Goal: Information Seeking & Learning: Learn about a topic

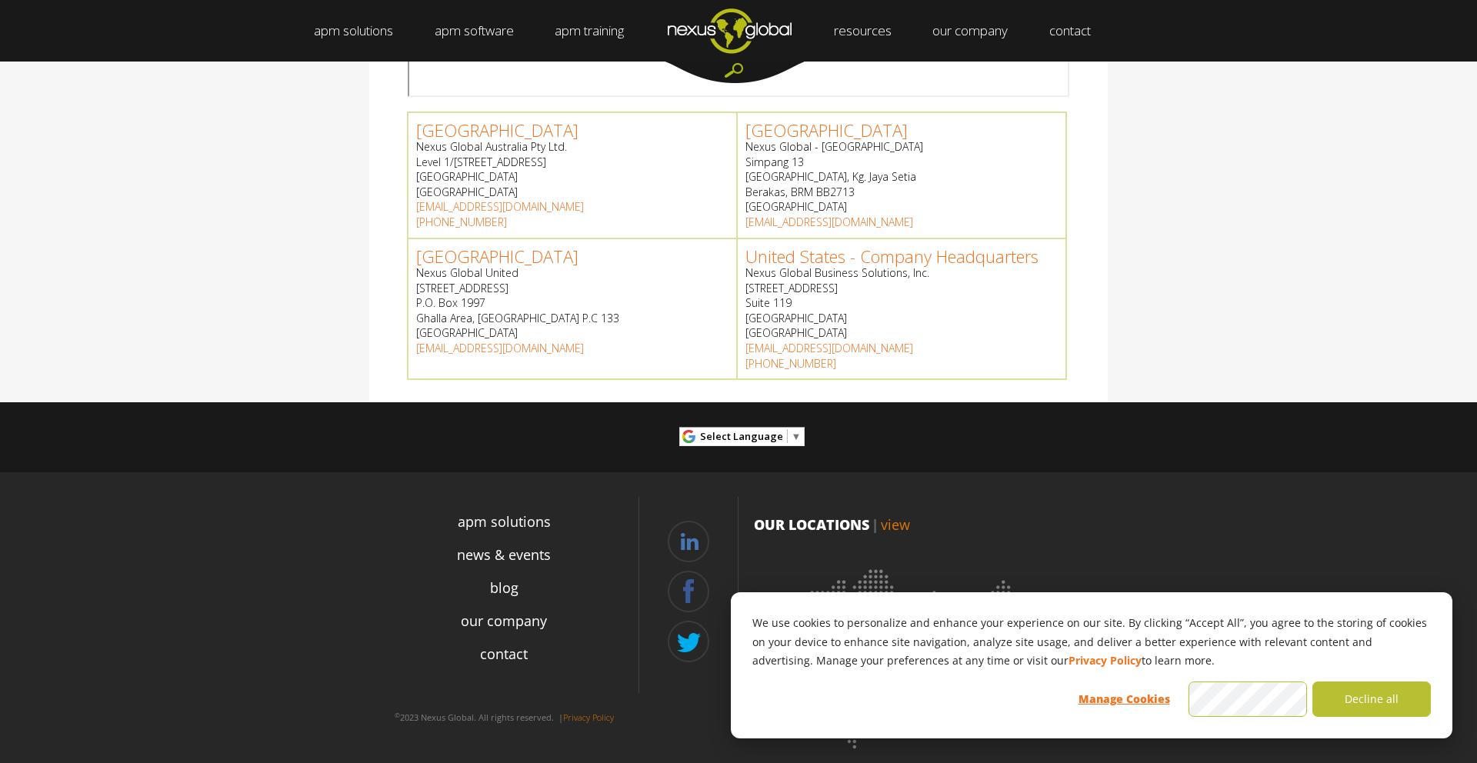
scroll to position [682, 0]
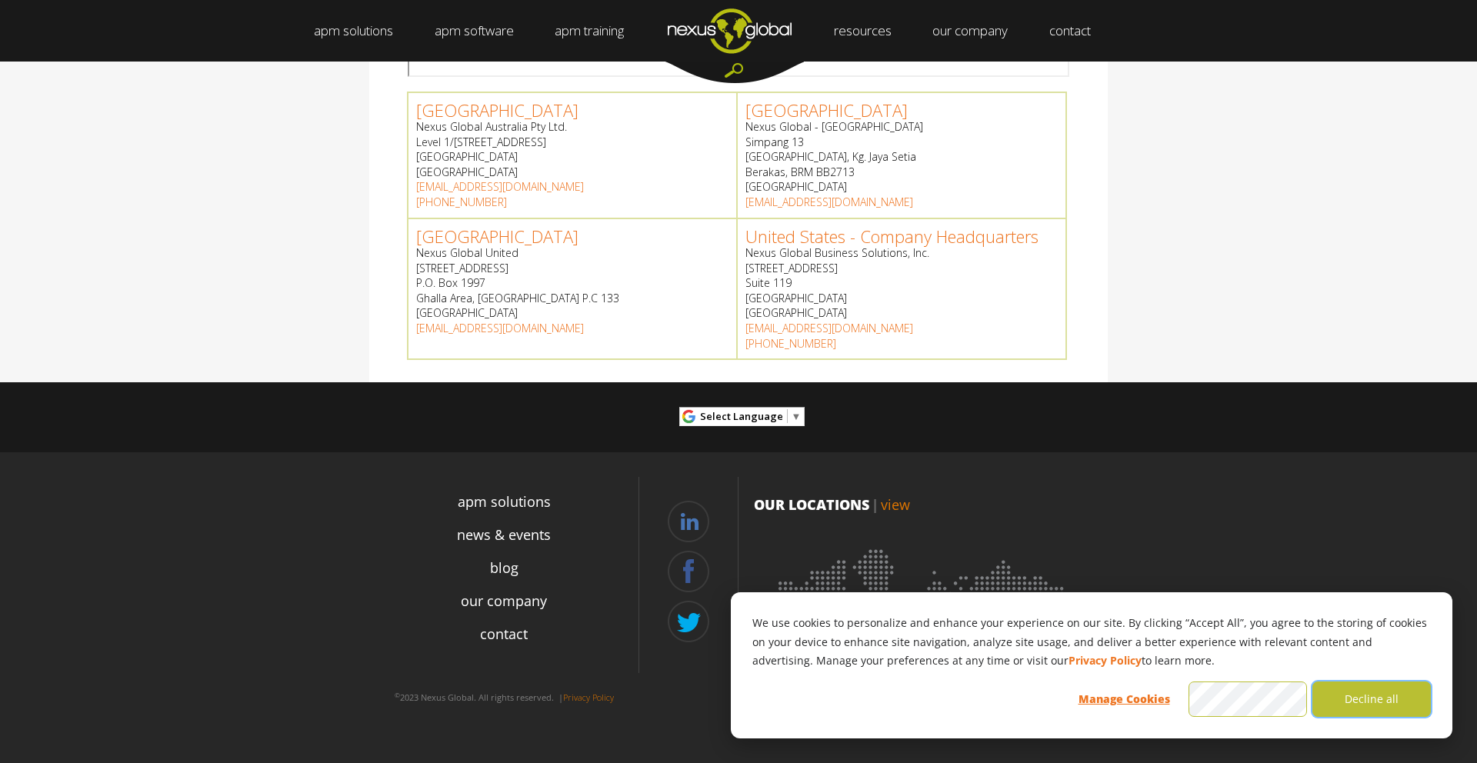
click at [1376, 699] on button "Decline all" at bounding box center [1372, 699] width 118 height 35
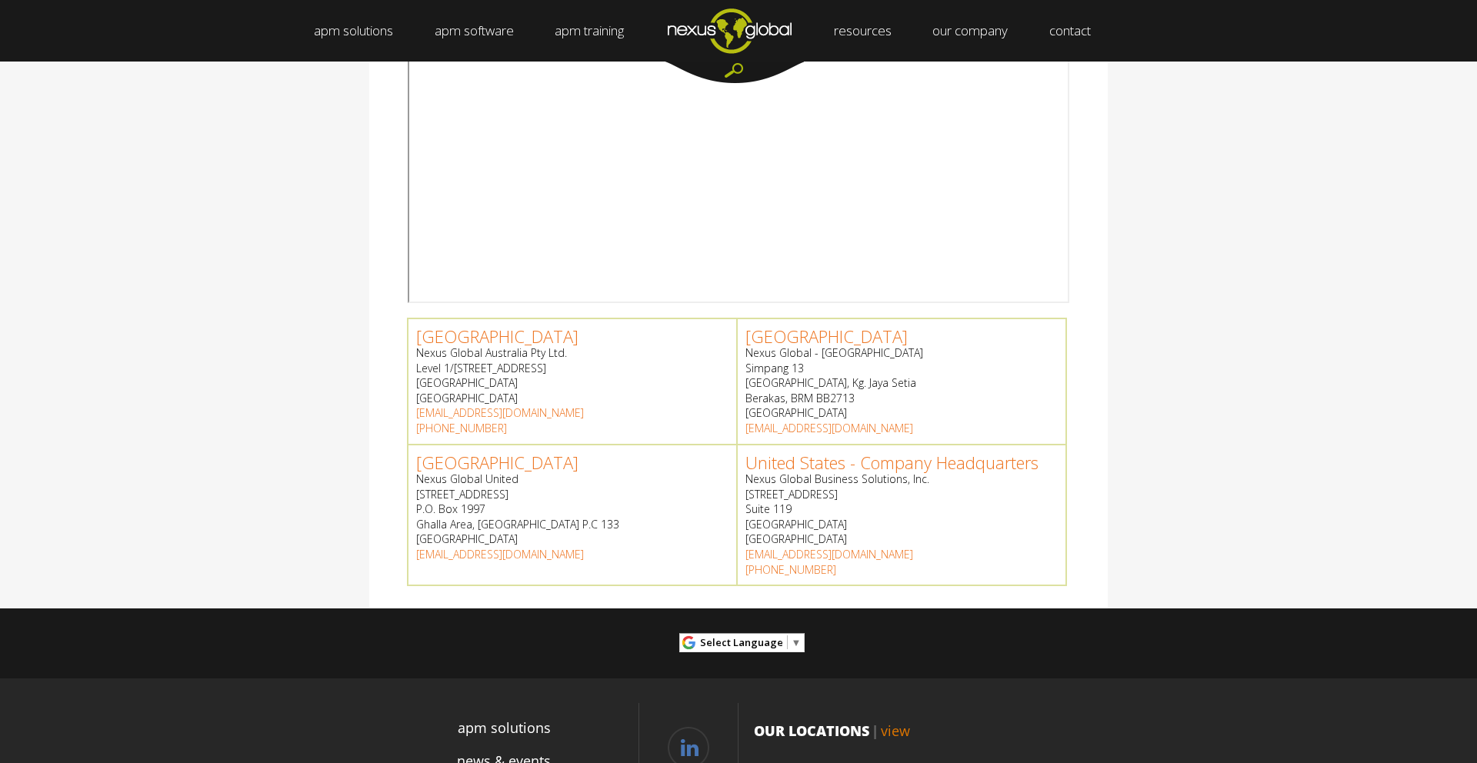
scroll to position [435, 0]
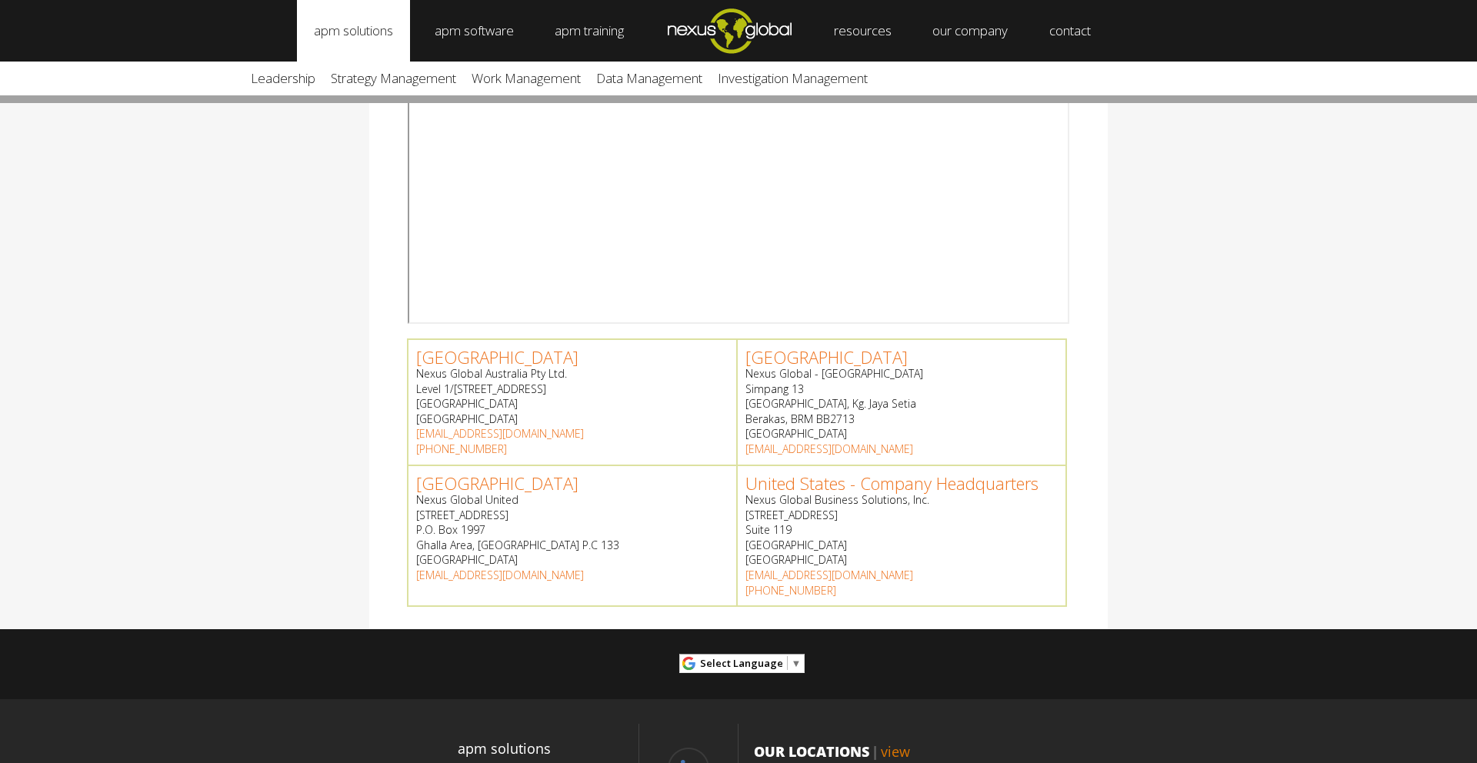
click at [380, 31] on link "apm solutions" at bounding box center [353, 31] width 113 height 62
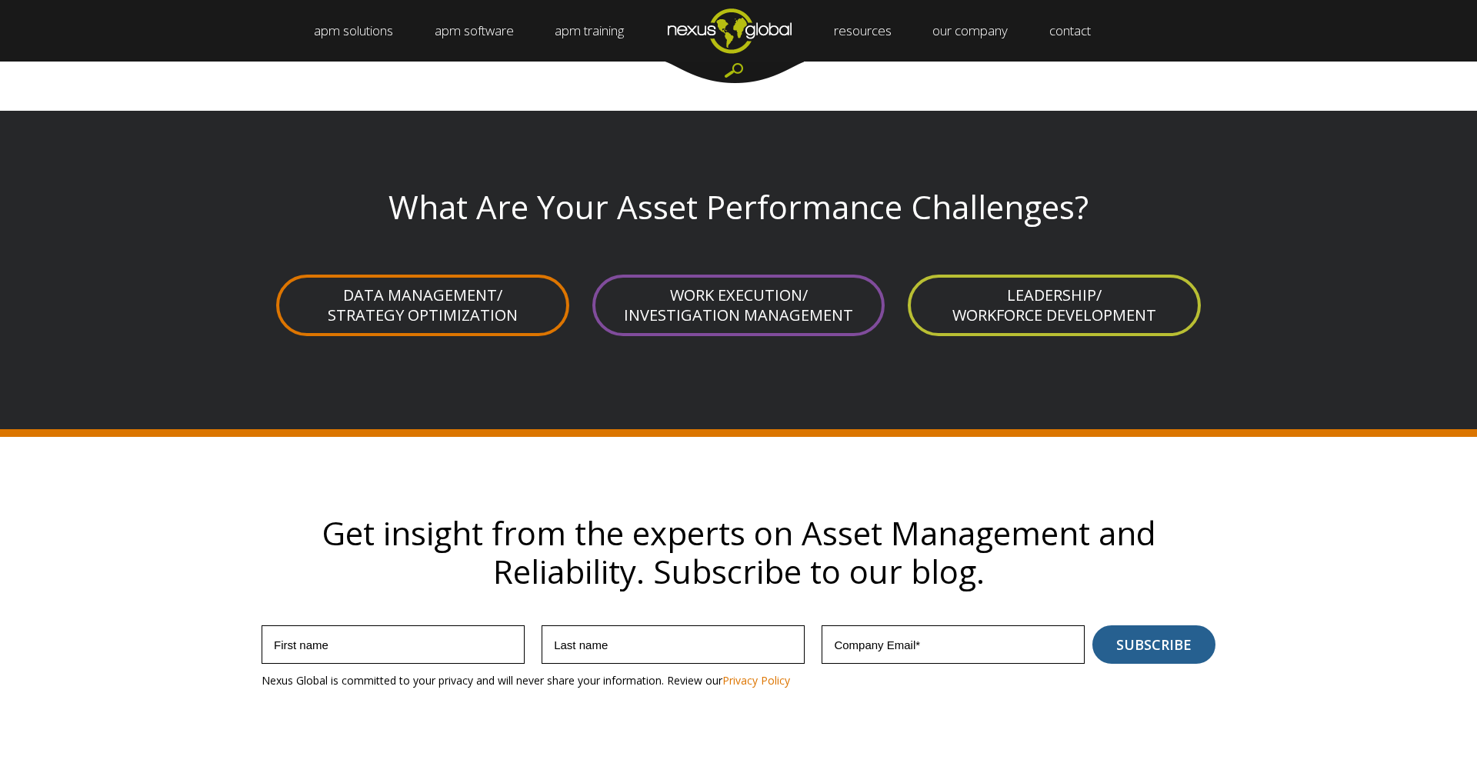
scroll to position [3923, 0]
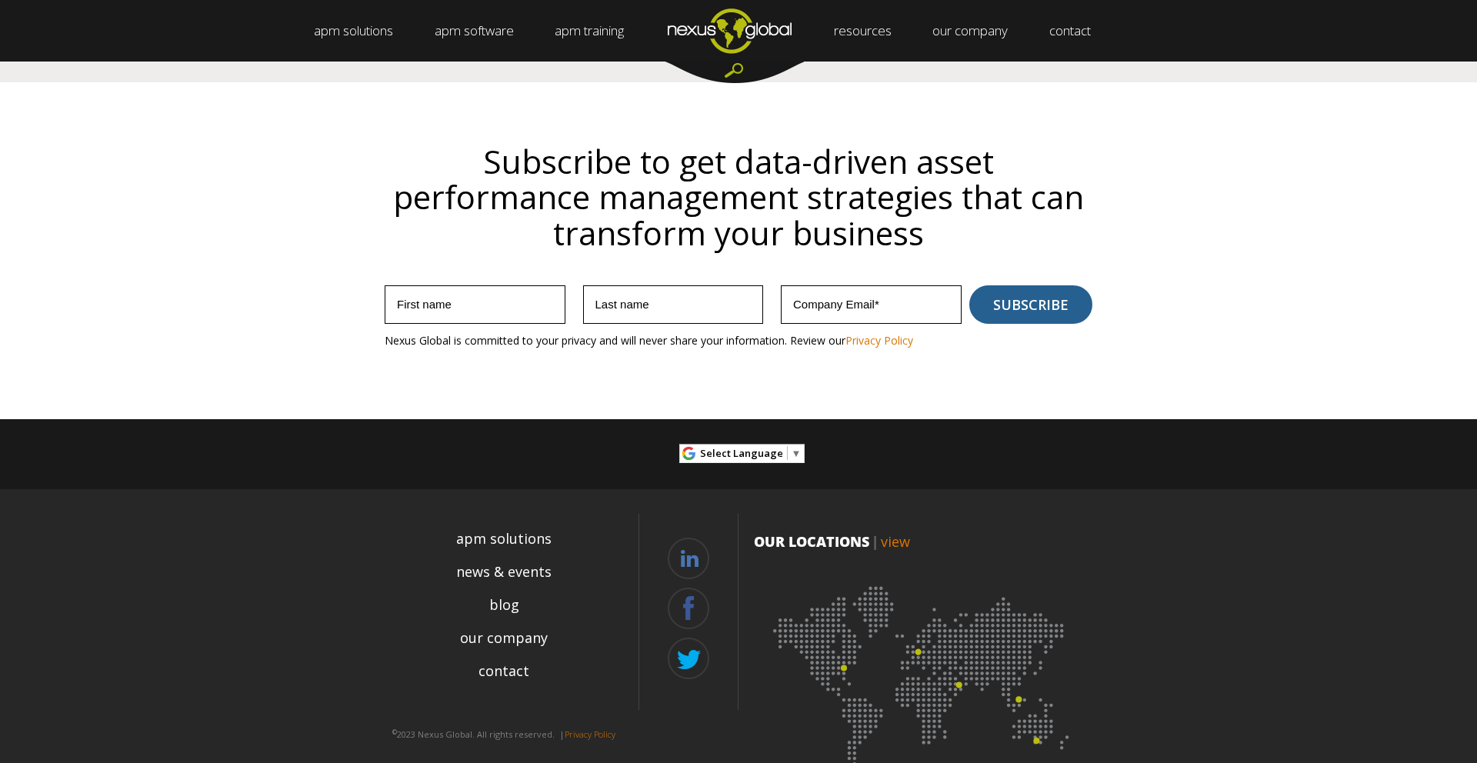
scroll to position [4350, 0]
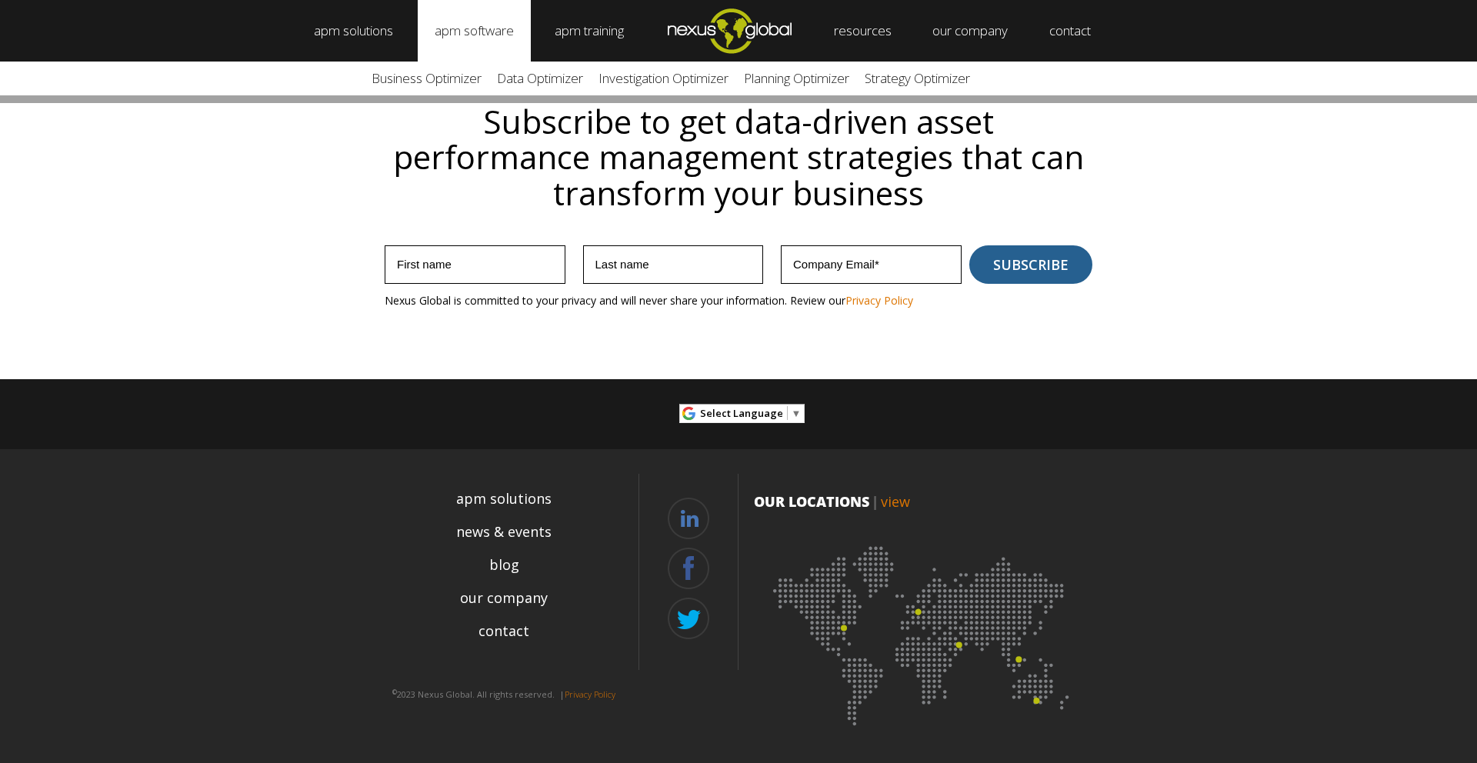
click at [482, 24] on link "apm software" at bounding box center [474, 31] width 113 height 62
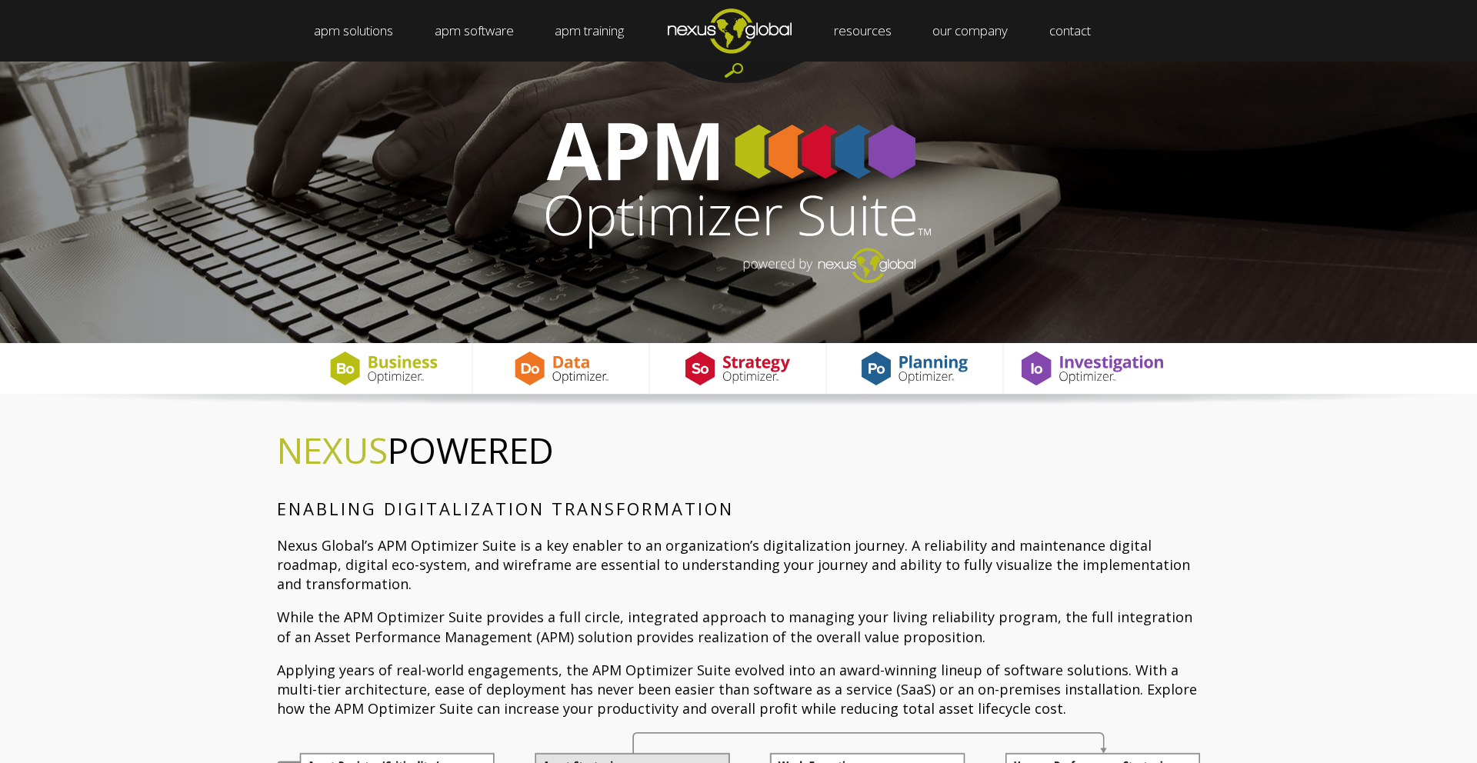
click at [706, 20] on img "Navigation Menu" at bounding box center [729, 30] width 165 height 61
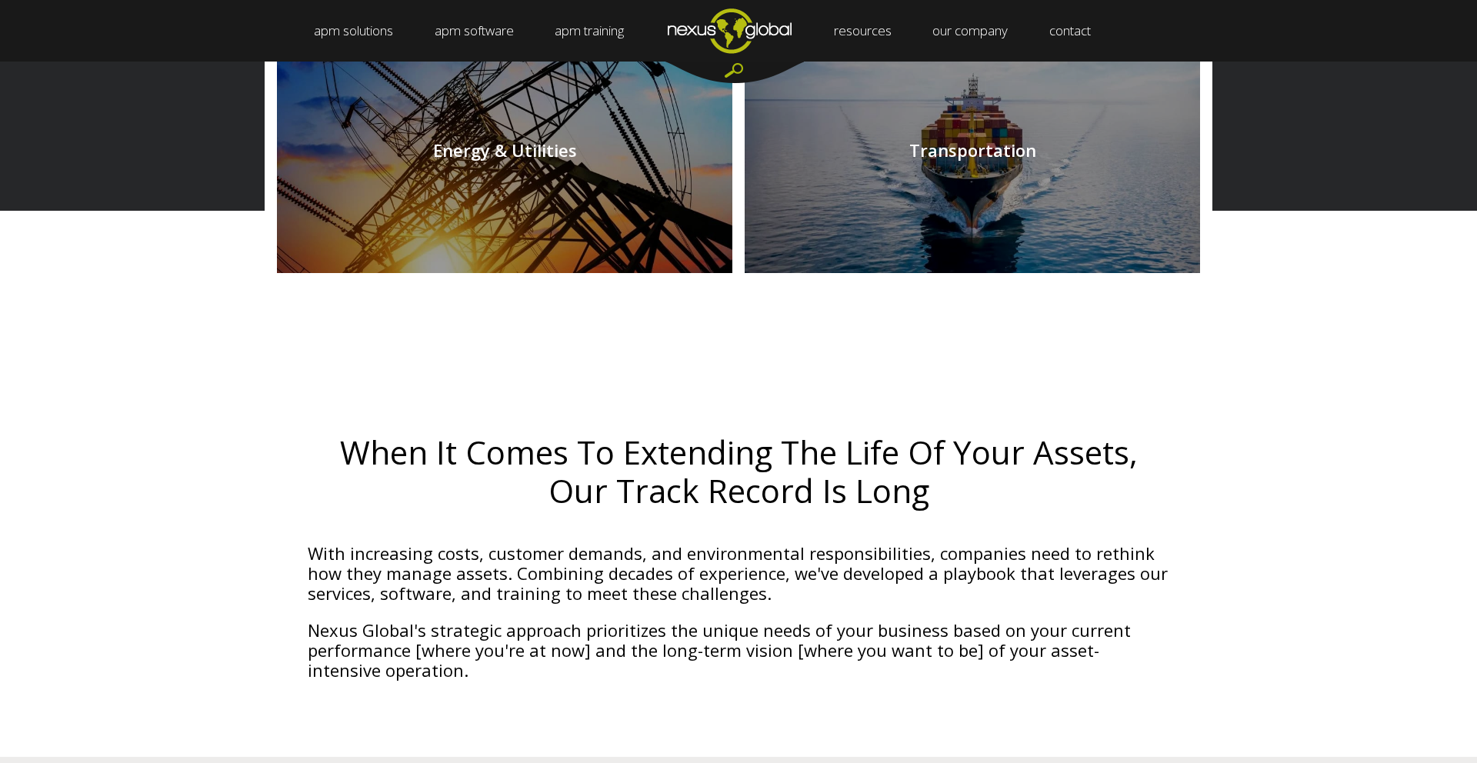
scroll to position [1879, 0]
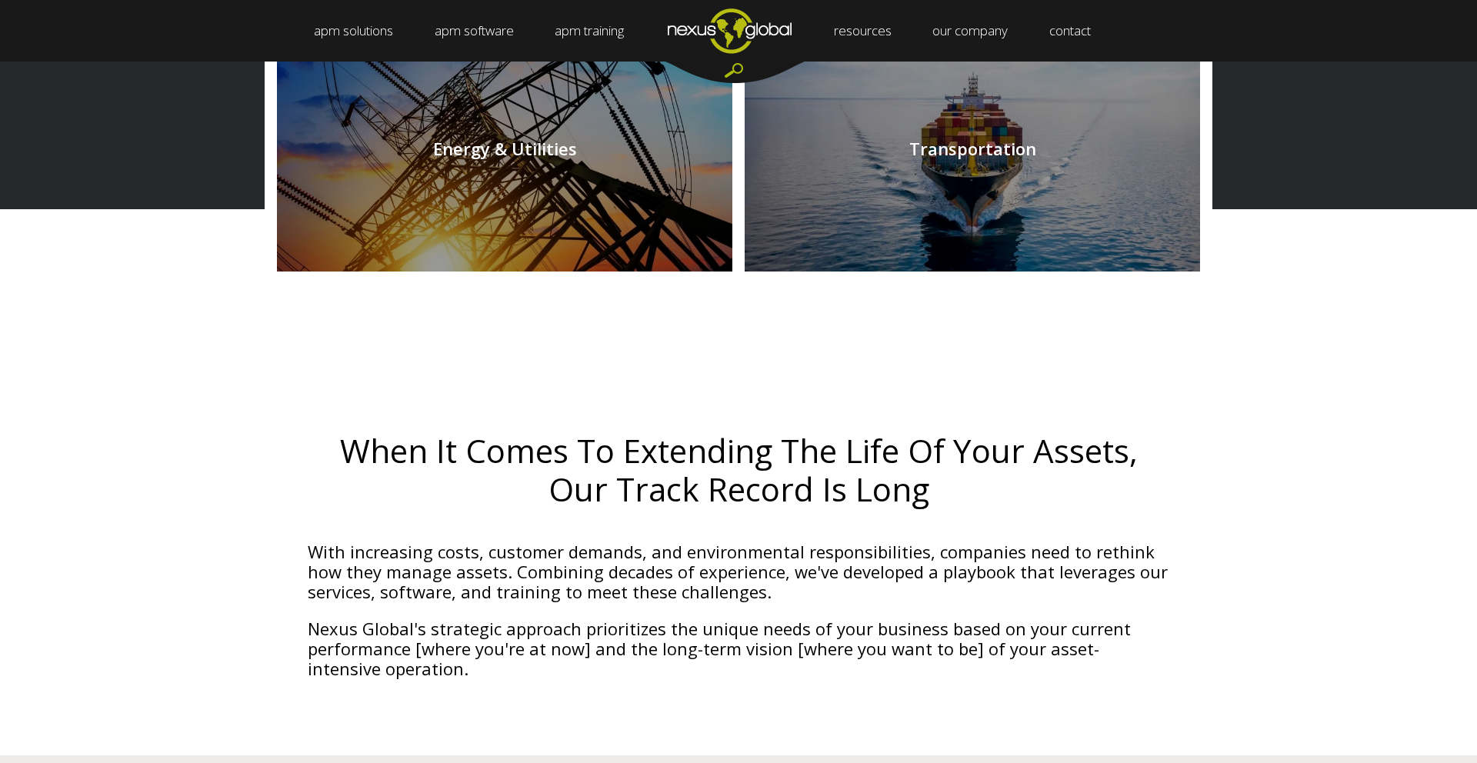
click at [899, 222] on link at bounding box center [973, 148] width 456 height 246
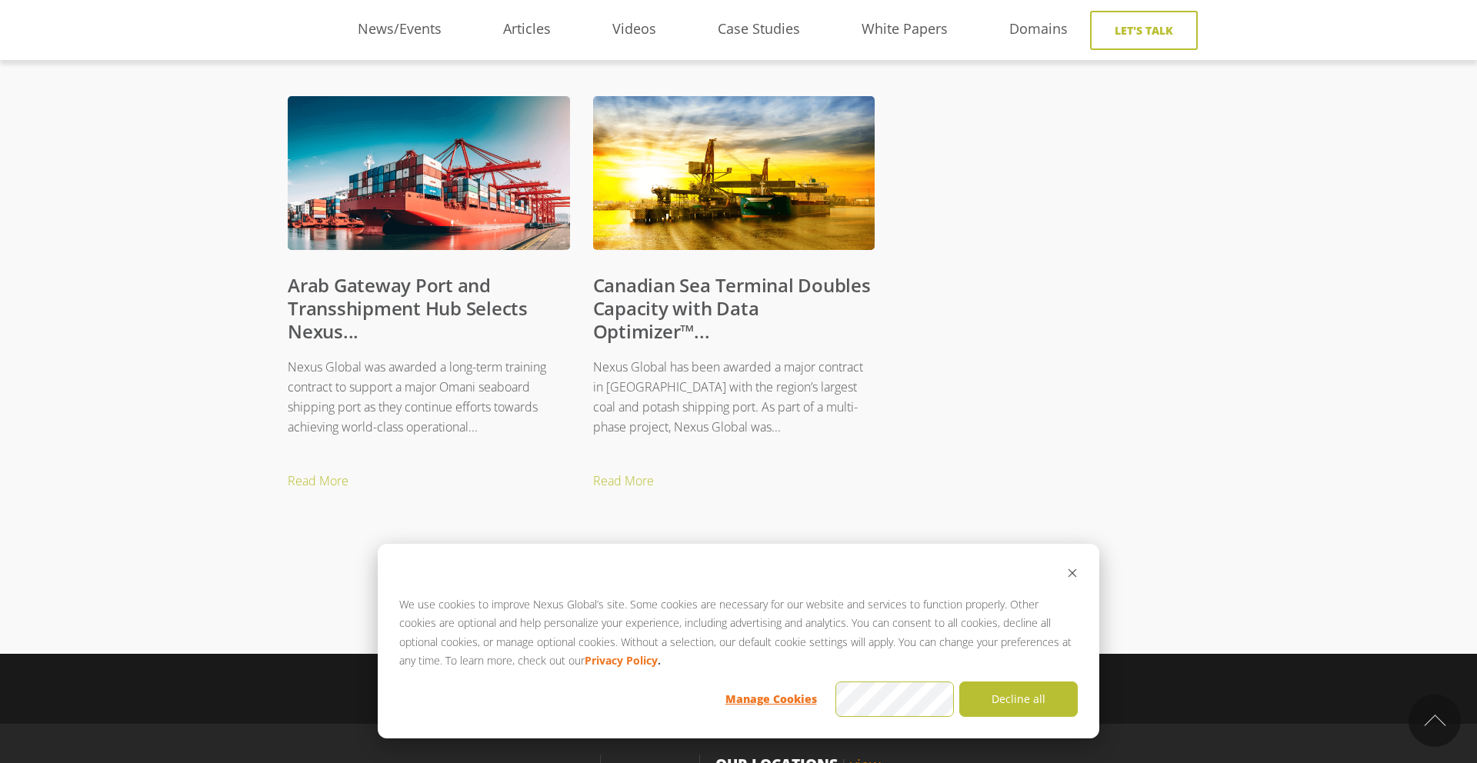
scroll to position [647, 0]
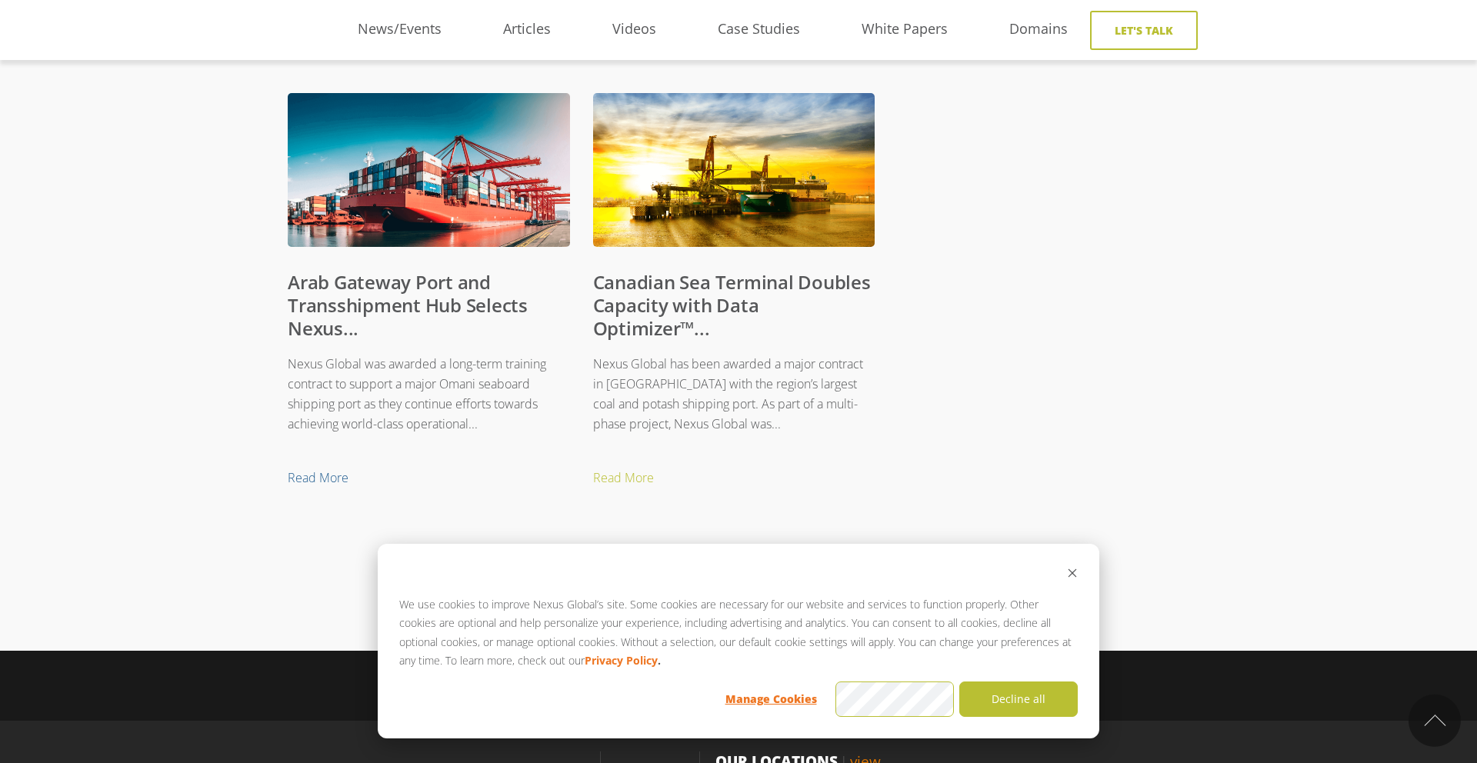
click at [341, 474] on link "Read More" at bounding box center [440, 478] width 305 height 23
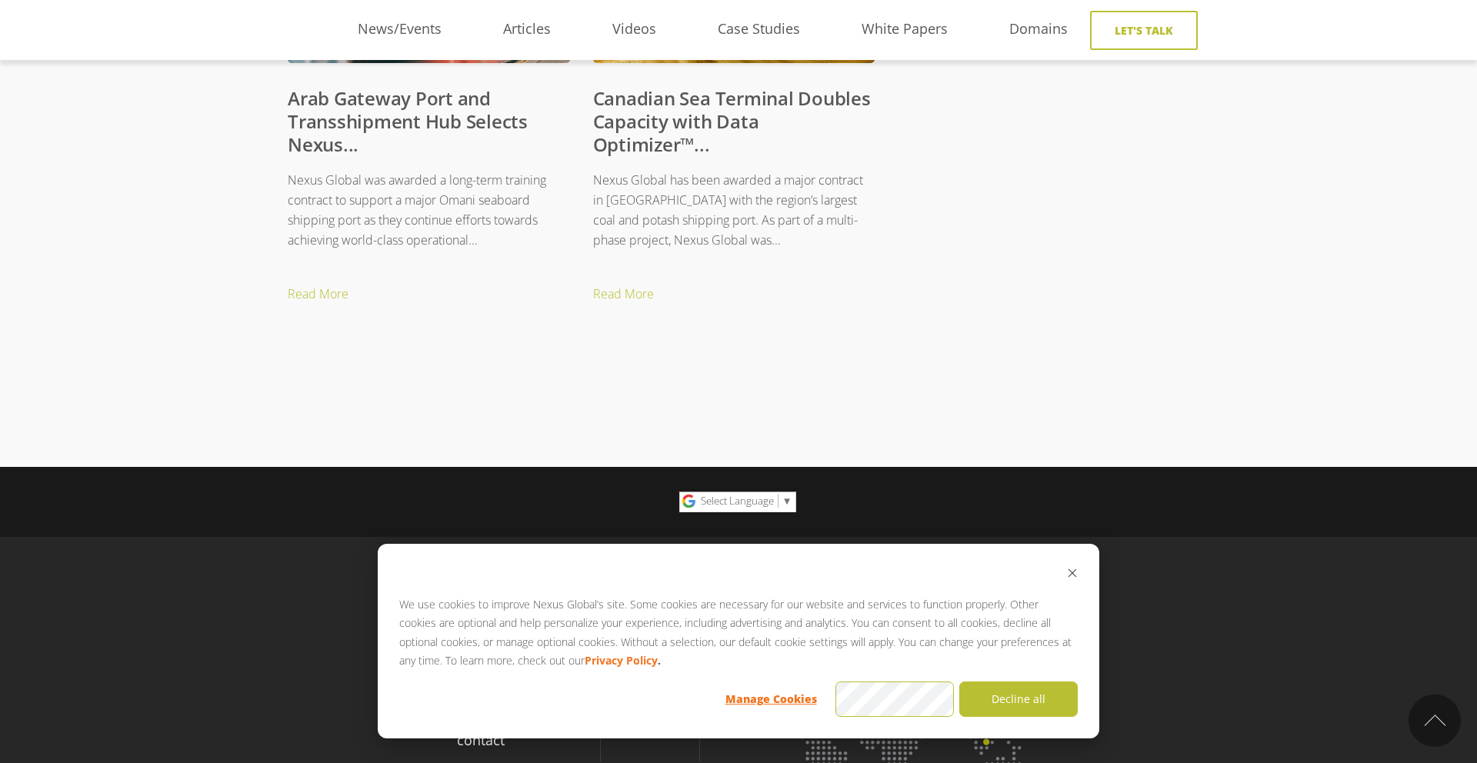
scroll to position [792, 0]
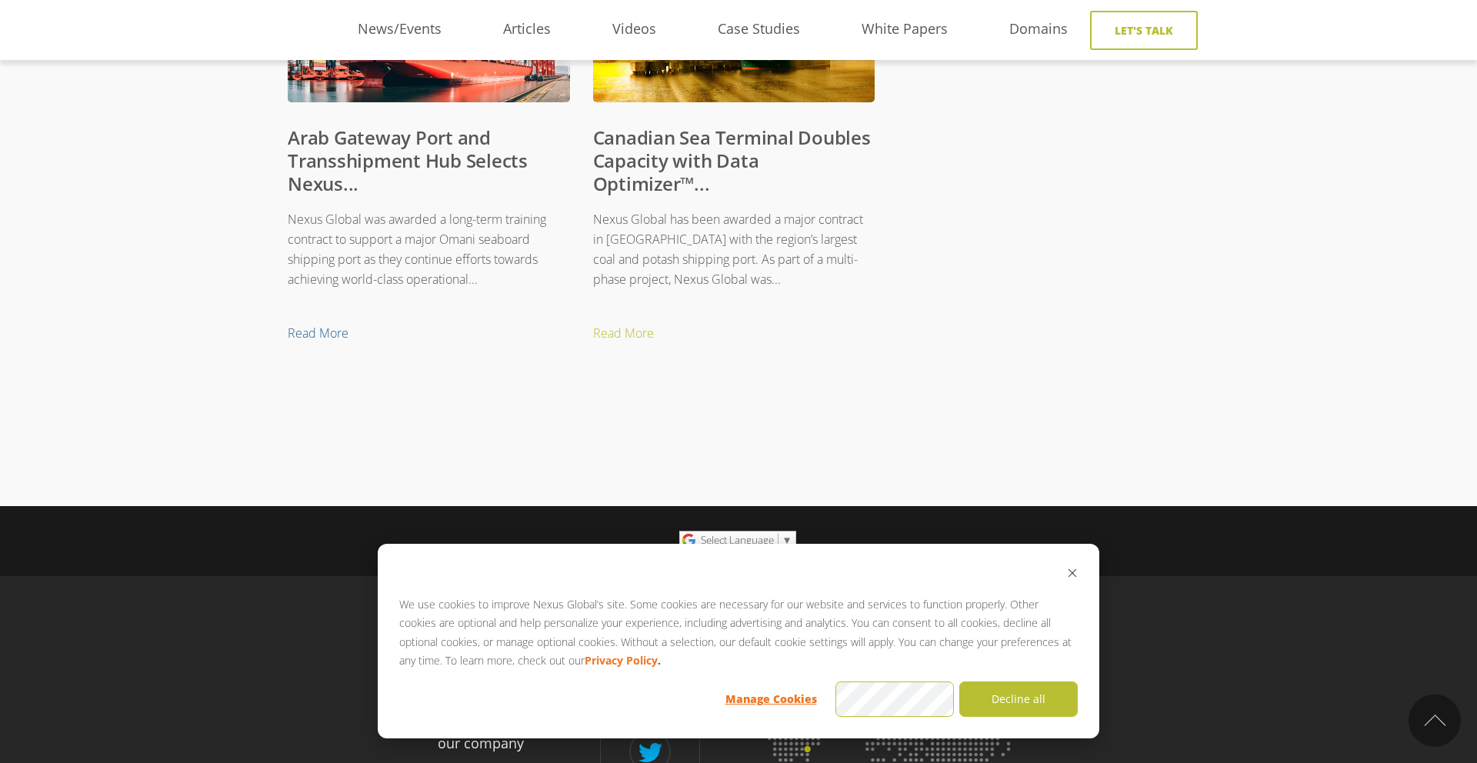
click at [321, 329] on link "Read More" at bounding box center [440, 333] width 305 height 23
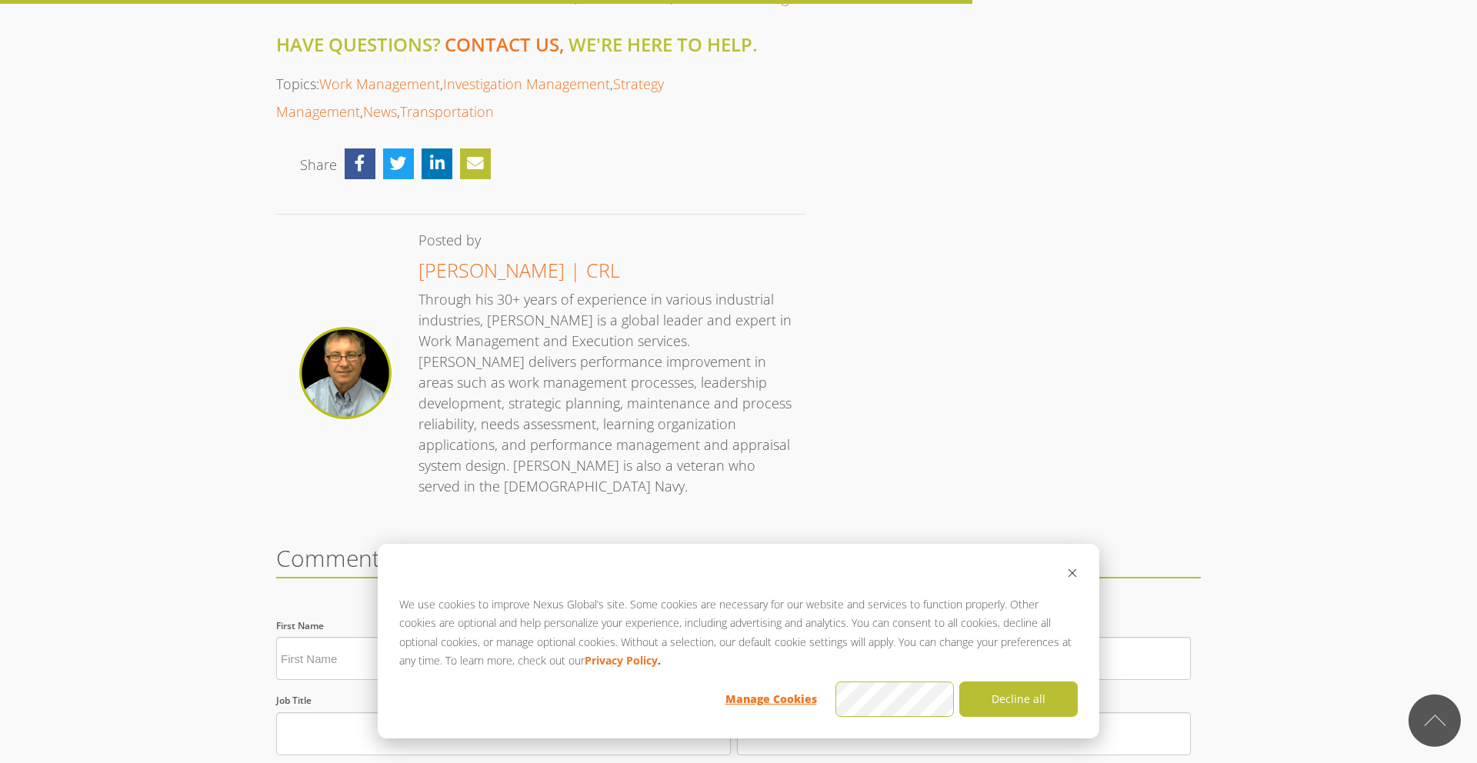
scroll to position [1609, 0]
